Goal: Task Accomplishment & Management: Manage account settings

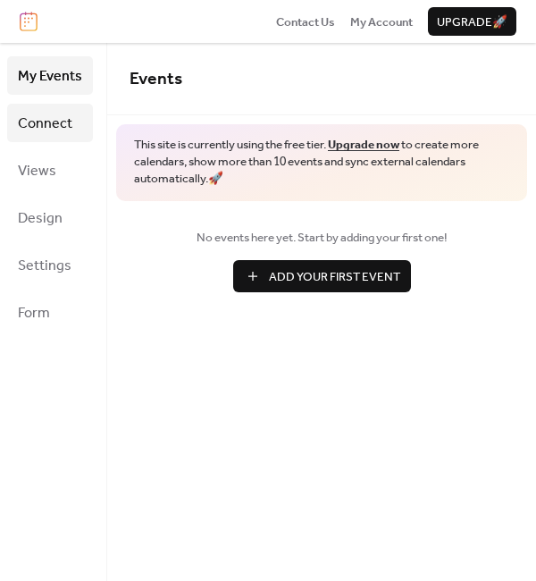
click at [63, 122] on span "Connect" at bounding box center [45, 124] width 55 height 28
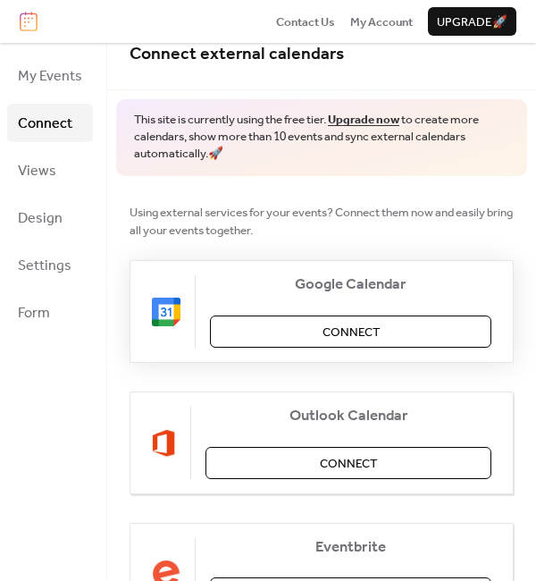
scroll to position [25, 0]
click at [21, 178] on span "Views" at bounding box center [37, 171] width 38 height 28
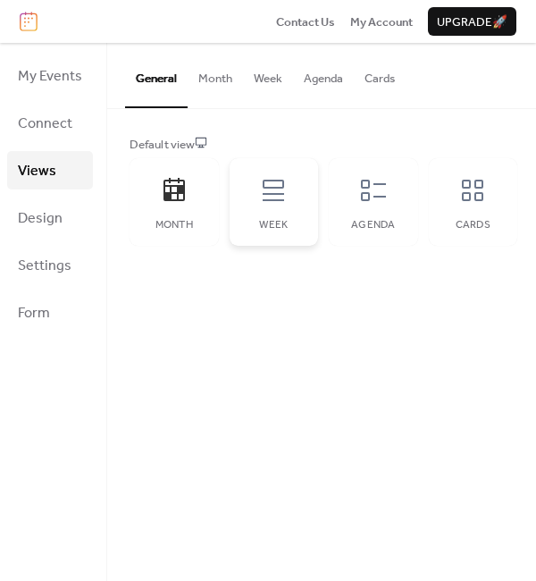
click at [251, 192] on div "Week" at bounding box center [274, 202] width 89 height 88
click at [61, 257] on span "Settings" at bounding box center [45, 266] width 54 height 28
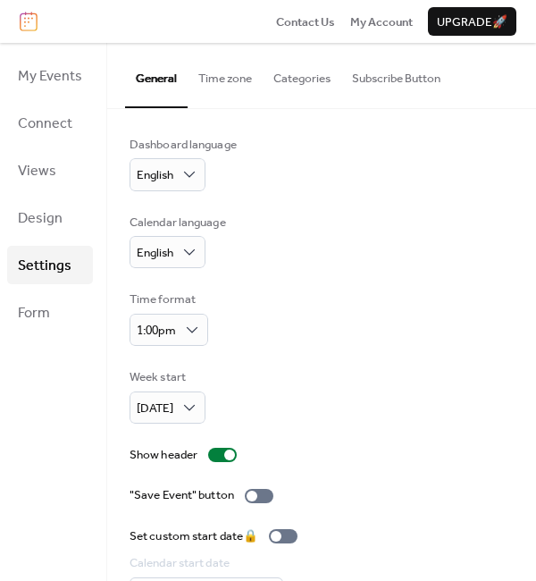
scroll to position [95, 0]
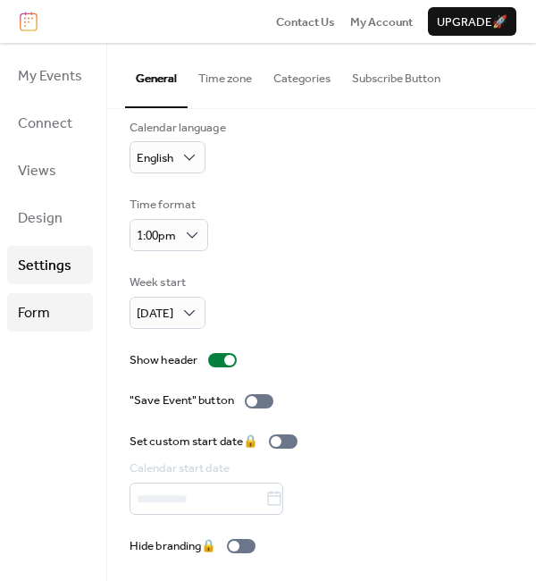
click at [51, 309] on link "Form" at bounding box center [50, 312] width 86 height 38
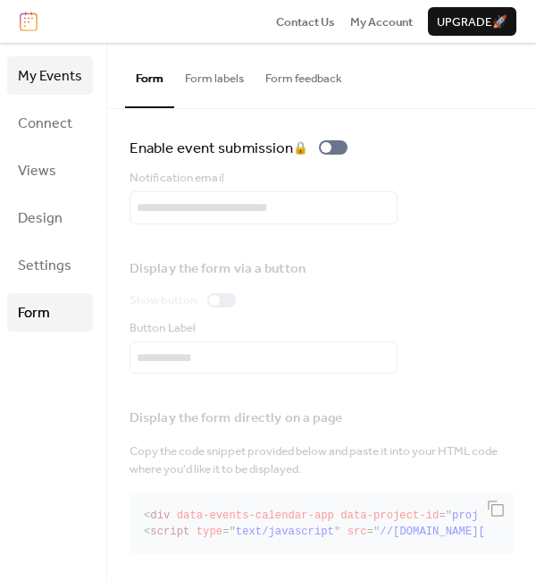
click at [75, 84] on span "My Events" at bounding box center [50, 77] width 64 height 28
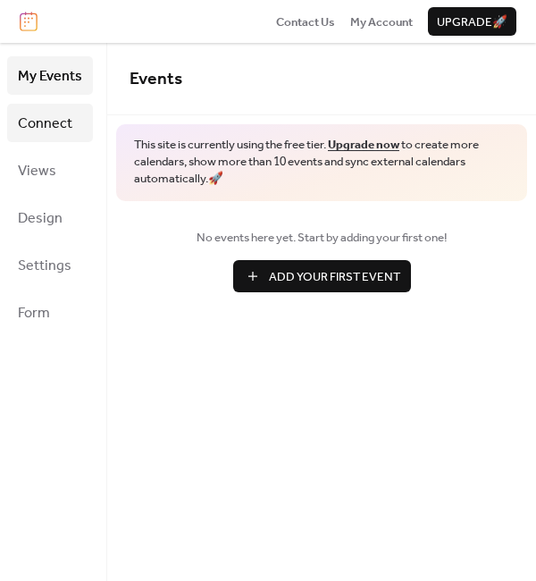
click at [64, 127] on span "Connect" at bounding box center [45, 124] width 55 height 28
